Goal: Find specific page/section: Find specific page/section

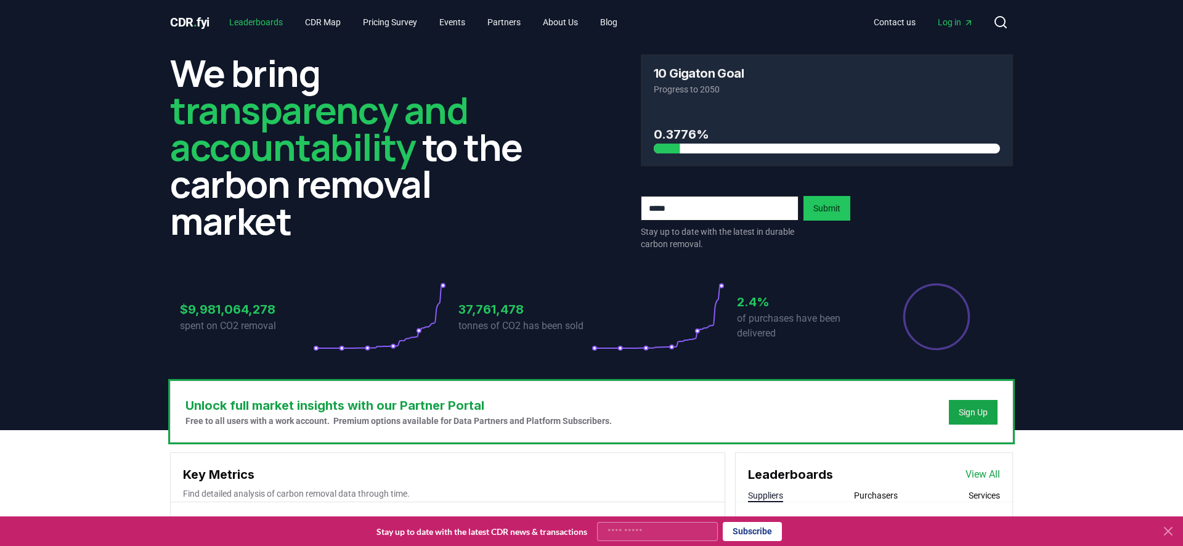
click at [253, 24] on link "Leaderboards" at bounding box center [255, 22] width 73 height 22
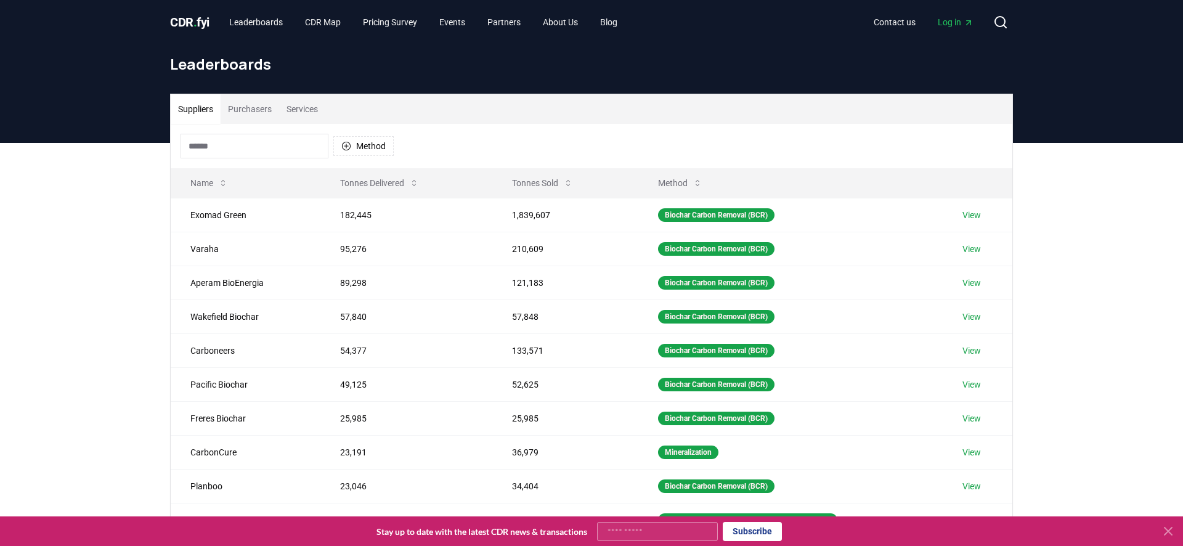
click at [195, 18] on span "." at bounding box center [195, 22] width 4 height 15
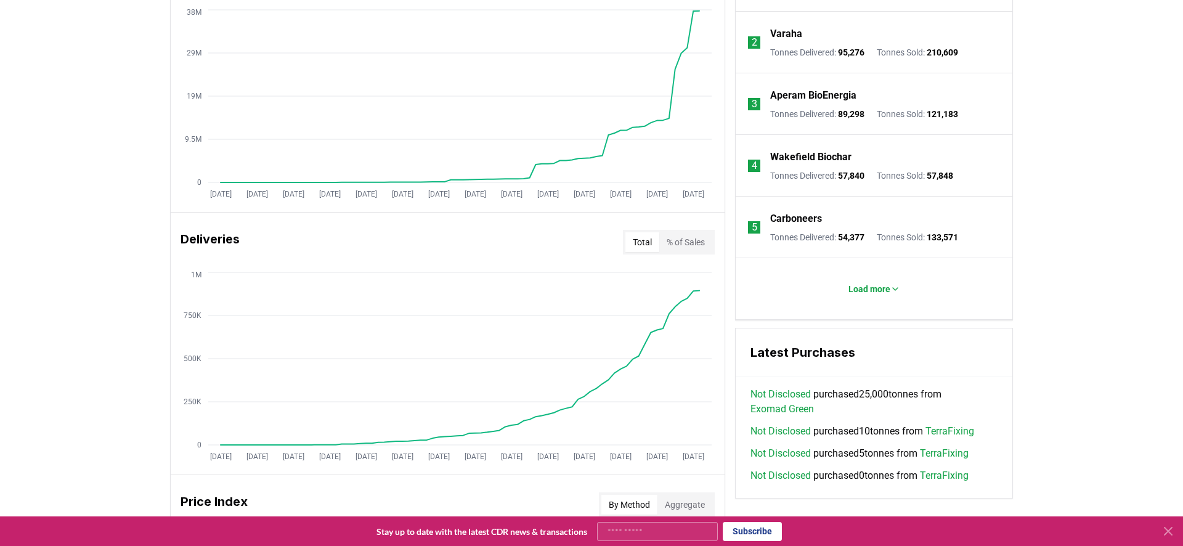
scroll to position [471, 0]
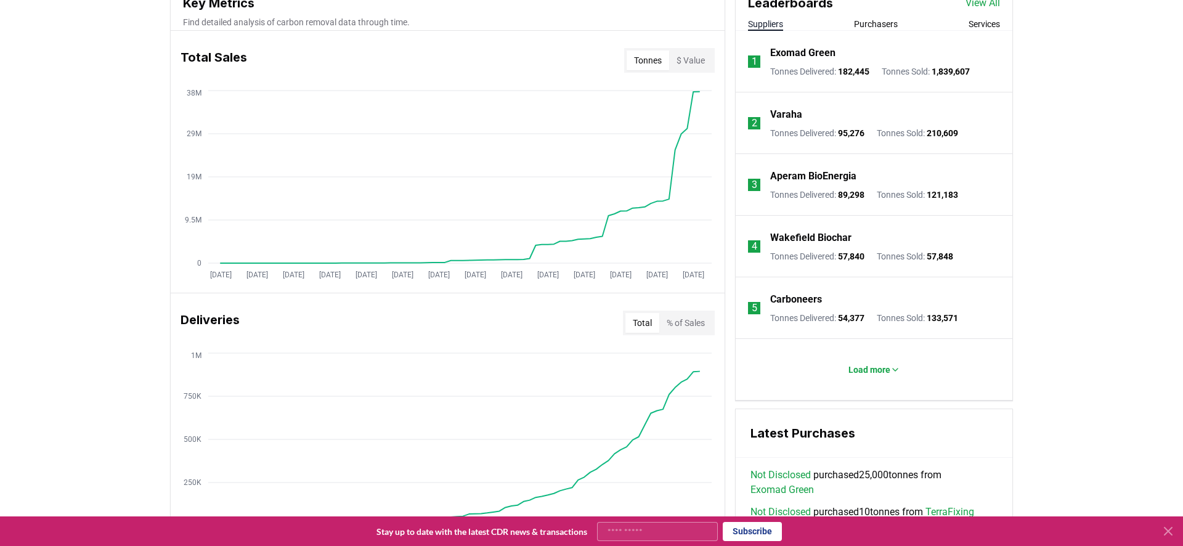
click at [694, 322] on button "% of Sales" at bounding box center [685, 323] width 53 height 20
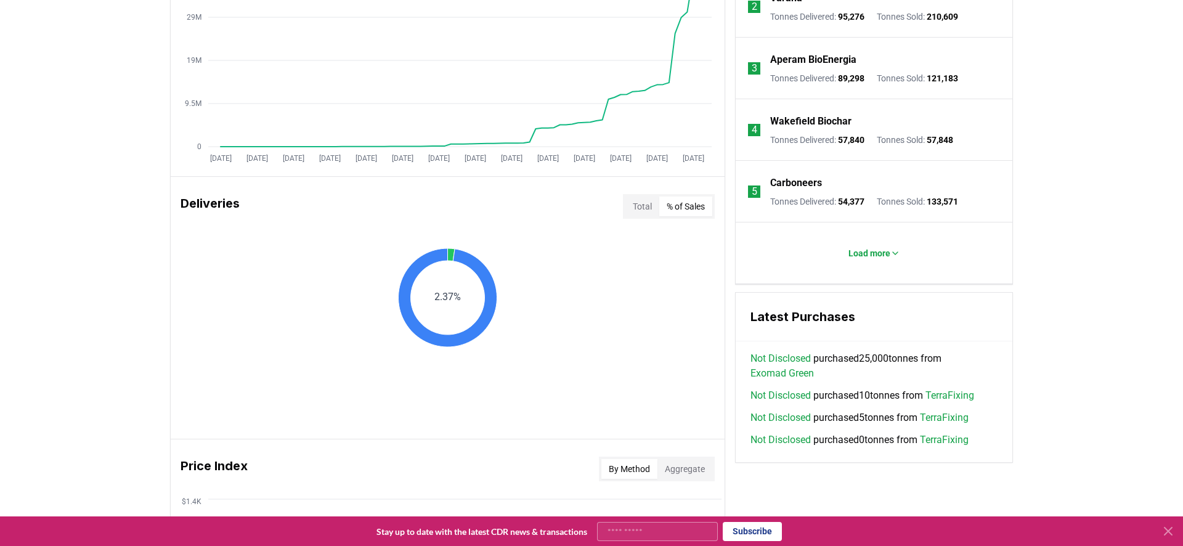
scroll to position [598, 0]
